Goal: Information Seeking & Learning: Check status

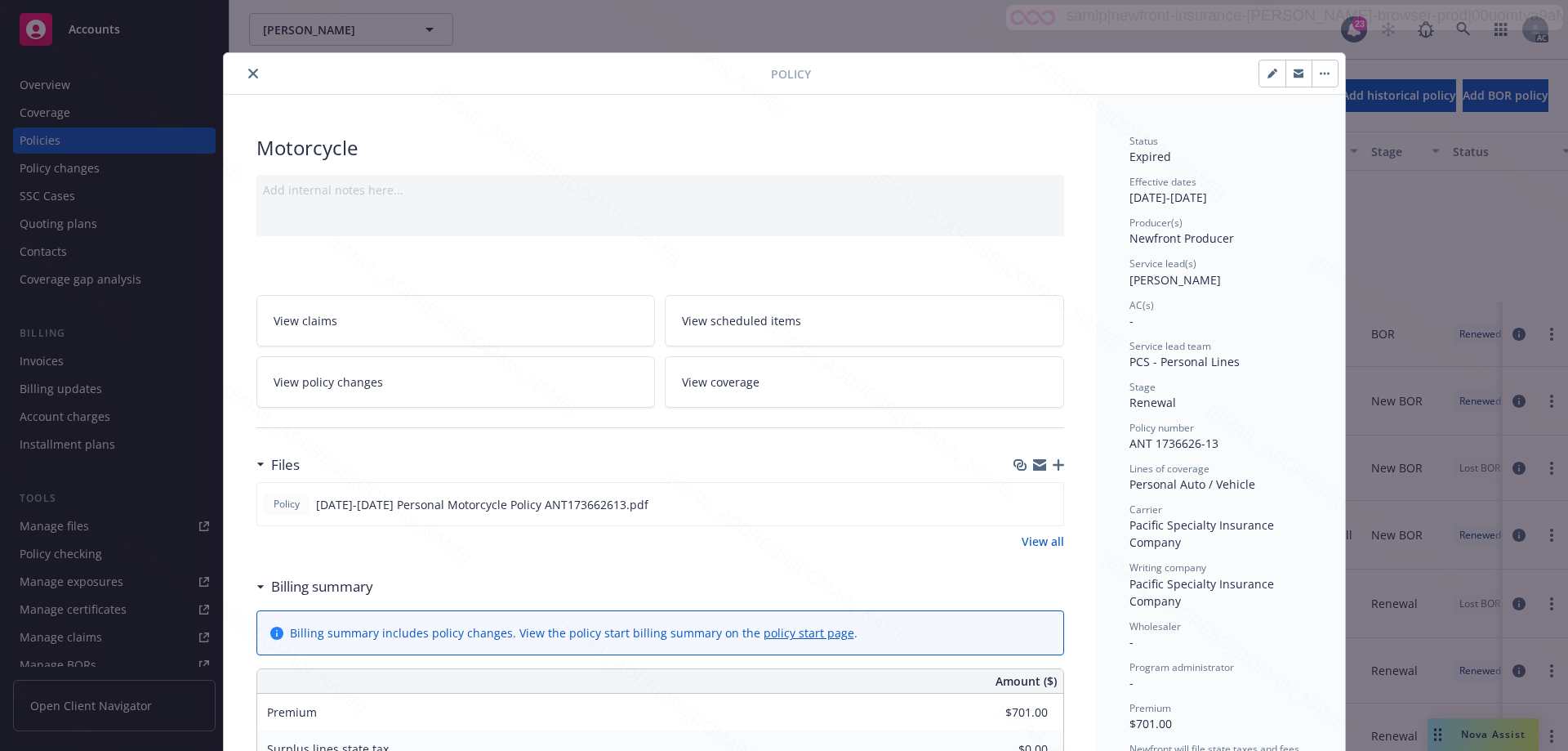
scroll to position [49, 0]
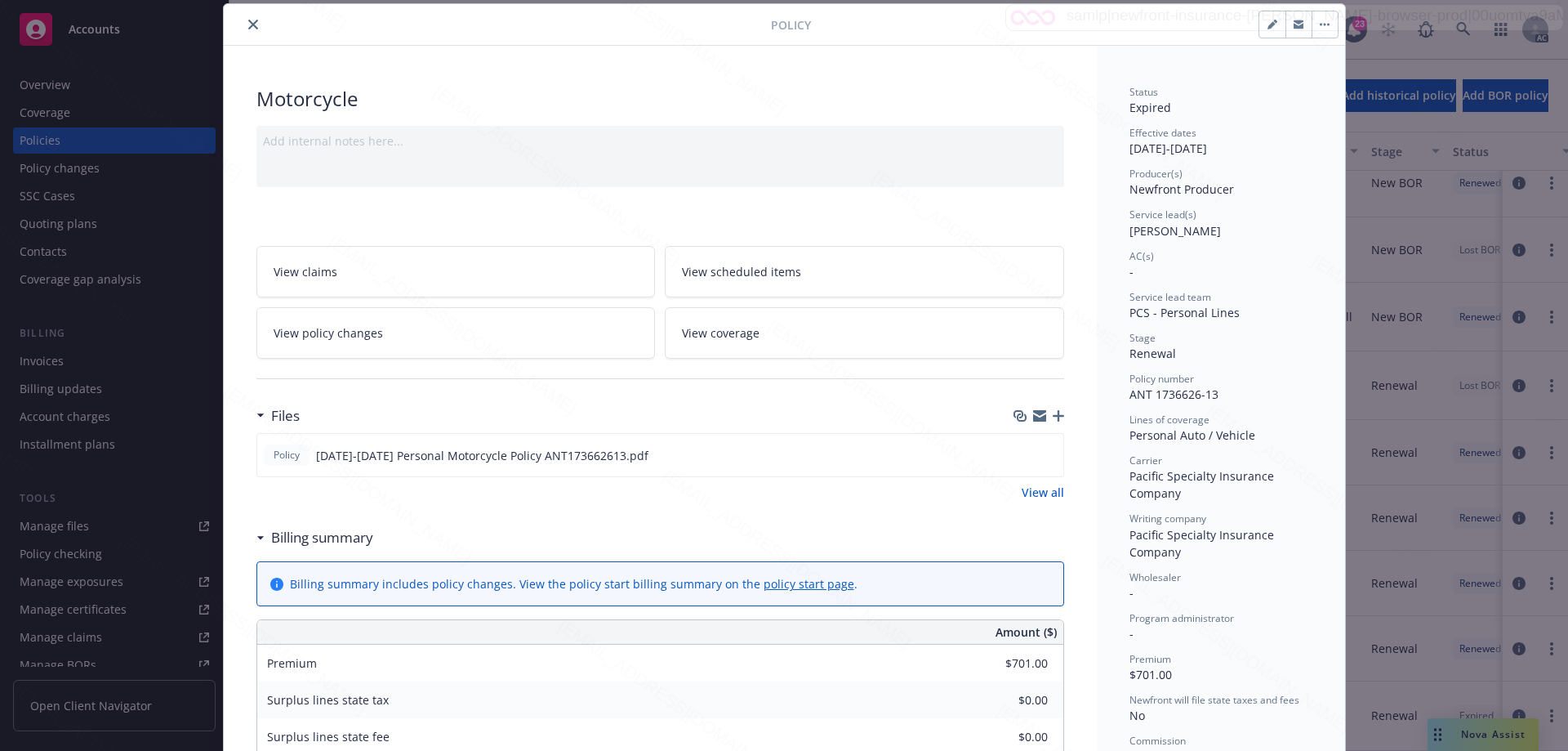
click at [248, 23] on icon "close" at bounding box center [252, 24] width 9 height 9
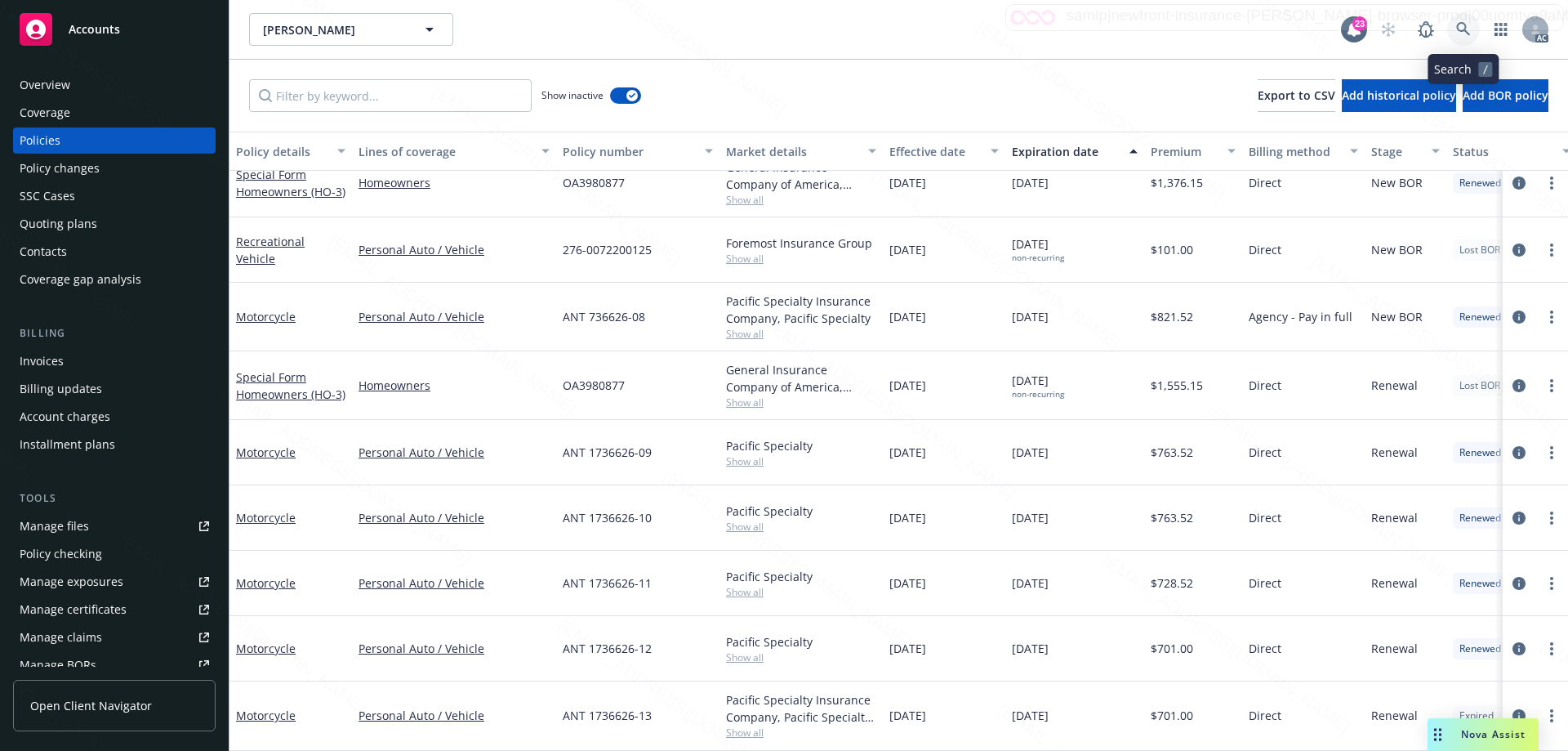
click at [1471, 24] on link at bounding box center [1463, 29] width 32 height 32
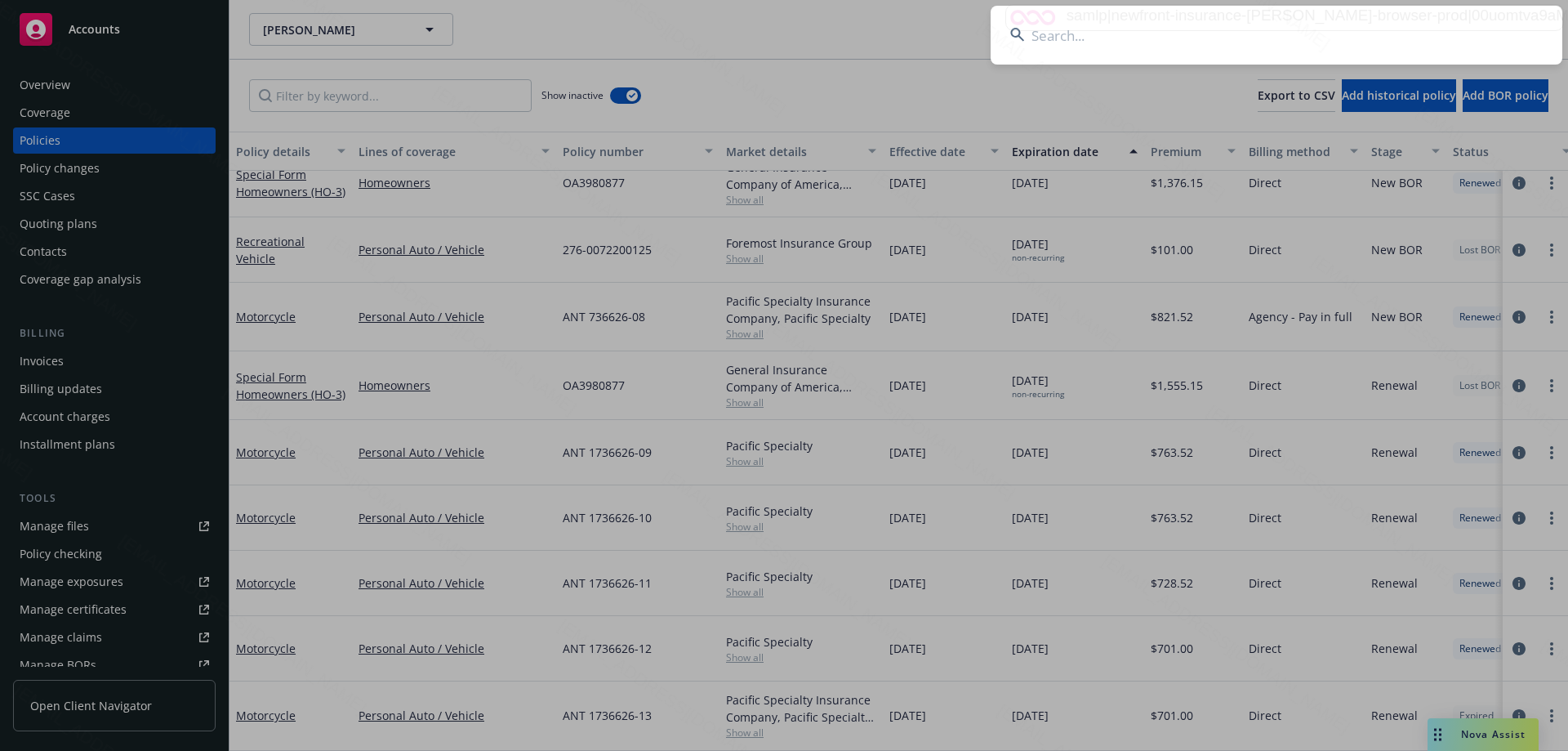
click at [1465, 21] on input at bounding box center [1276, 35] width 572 height 59
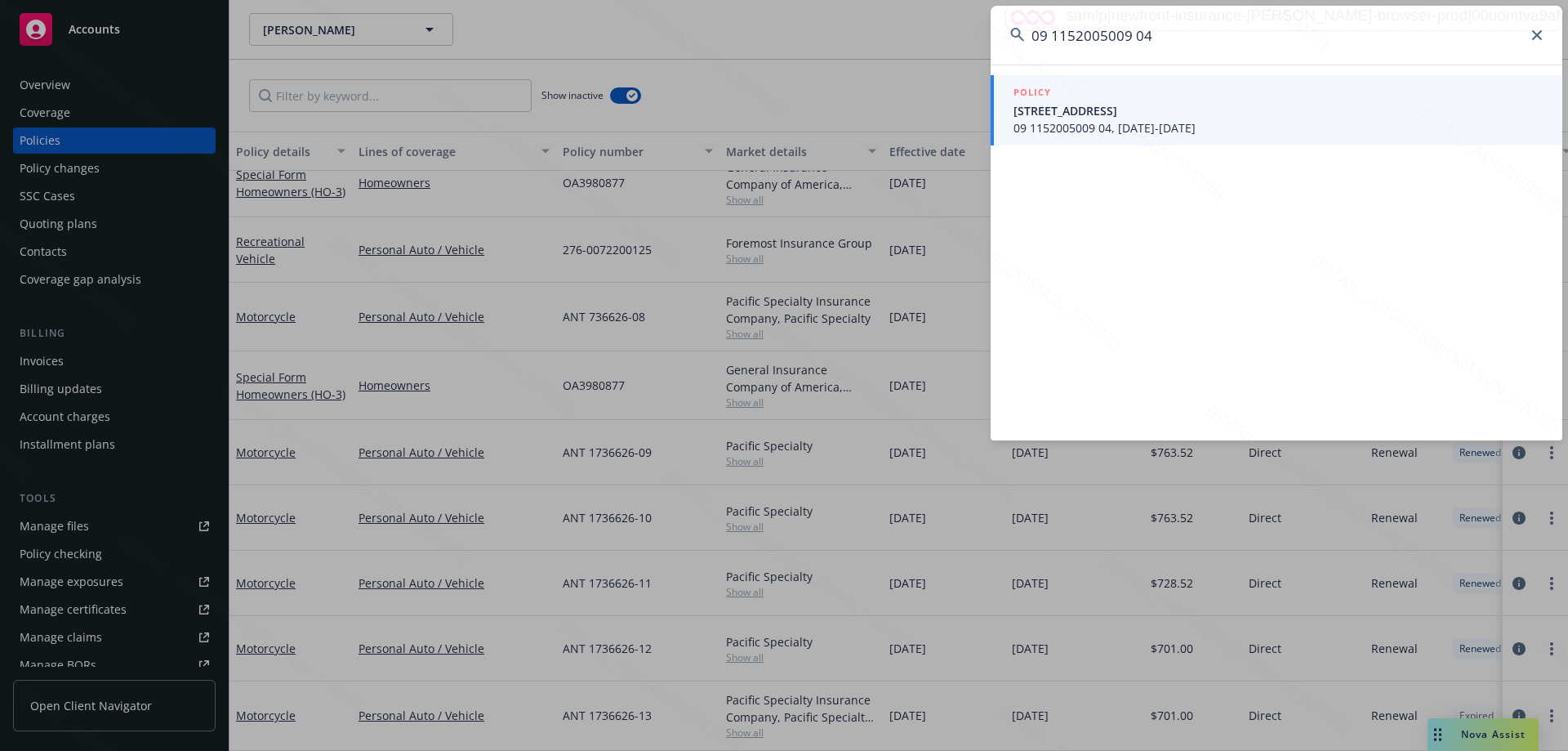
type input "09 1152005009 04"
click at [1250, 113] on span "[STREET_ADDRESS]" at bounding box center [1277, 111] width 529 height 17
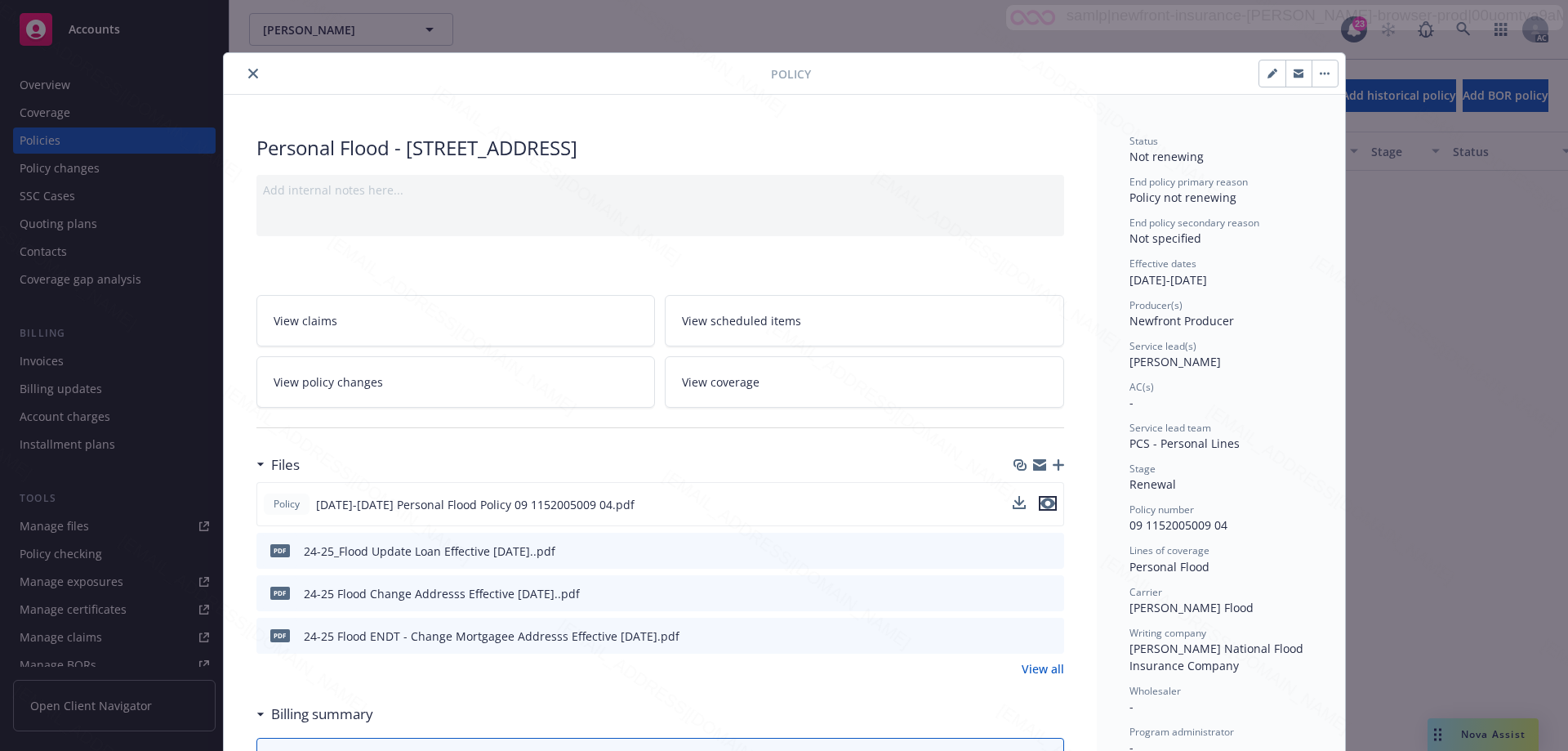
click at [1042, 504] on icon "preview file" at bounding box center [1047, 503] width 14 height 11
click at [248, 73] on icon "close" at bounding box center [252, 72] width 9 height 9
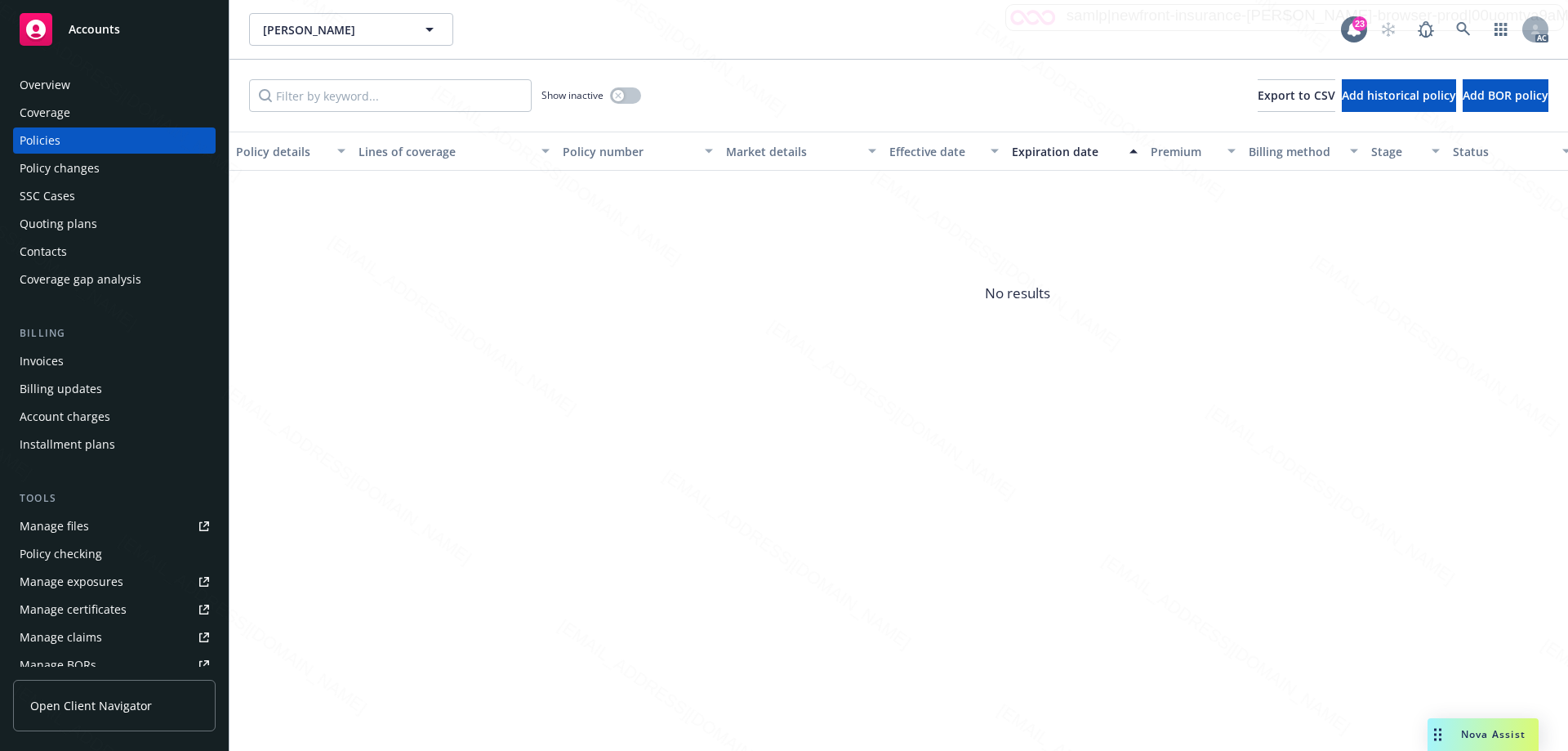
click at [84, 160] on div "Policy changes" at bounding box center [60, 168] width 80 height 26
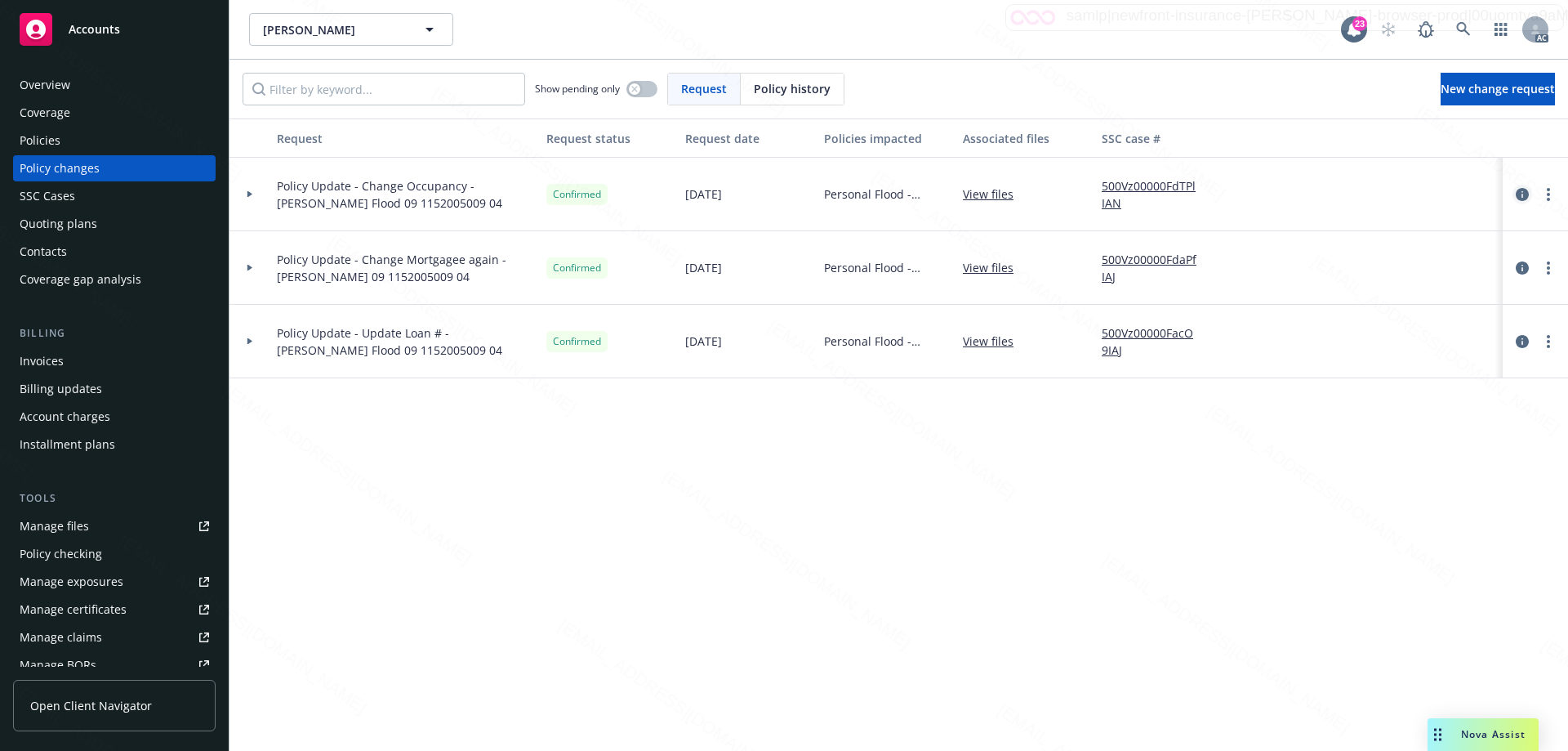
click at [1517, 189] on icon "circleInformation" at bounding box center [1522, 194] width 13 height 13
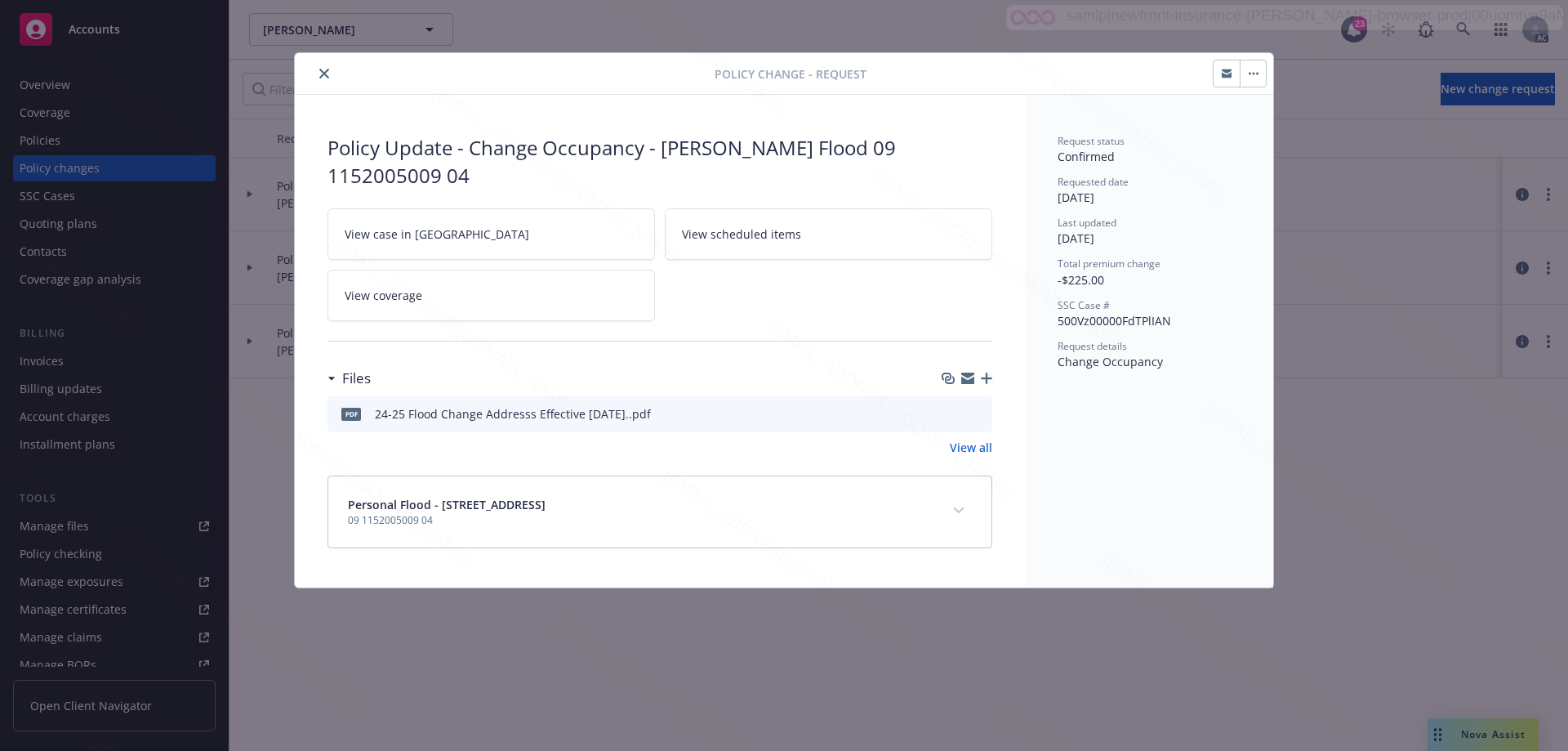
click at [972, 407] on icon "preview file" at bounding box center [976, 412] width 14 height 11
click at [322, 66] on button "close" at bounding box center [324, 73] width 20 height 20
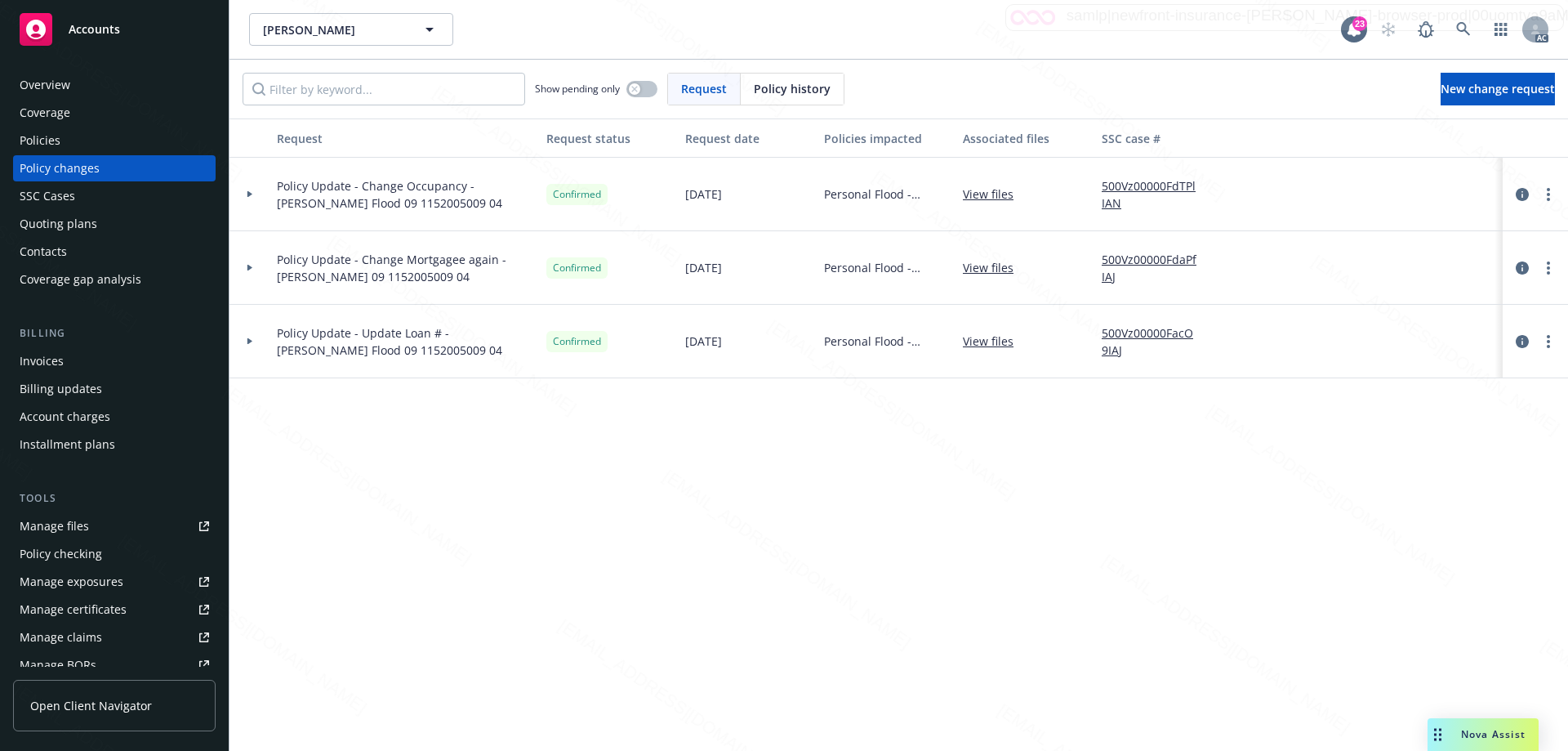
drag, startPoint x: 734, startPoint y: 191, endPoint x: 673, endPoint y: 193, distance: 61.0
click at [673, 193] on div "Policy Update - Change Occupancy - [PERSON_NAME] Flood 09 1152005009 04 Confirm…" at bounding box center [1075, 194] width 1691 height 73
copy div "[DATE]"
click at [1210, 88] on div "Show pending only Request Policy history New change request" at bounding box center [899, 89] width 1312 height 32
